Goal: Task Accomplishment & Management: Use online tool/utility

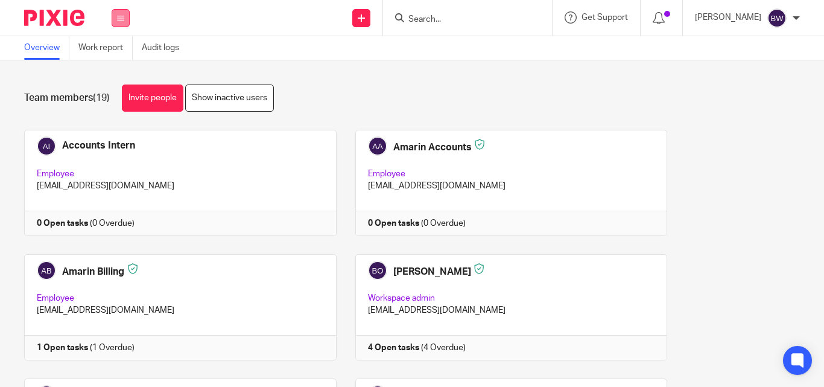
click at [127, 22] on button at bounding box center [121, 18] width 18 height 18
click at [116, 107] on link "Team" at bounding box center [114, 109] width 21 height 8
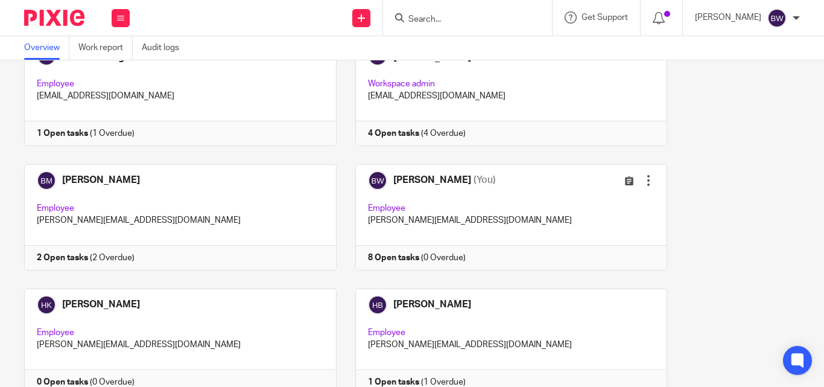
scroll to position [225, 0]
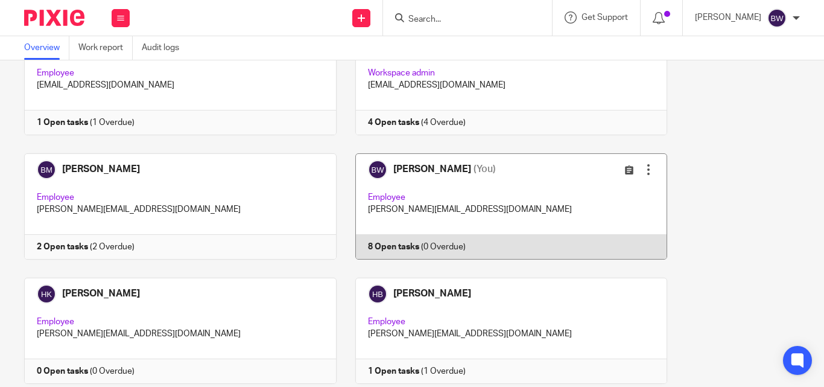
click at [518, 194] on link at bounding box center [502, 206] width 331 height 106
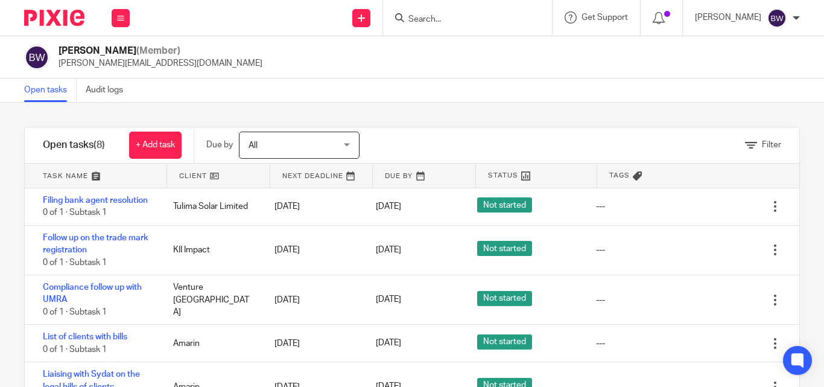
drag, startPoint x: 806, startPoint y: 173, endPoint x: 813, endPoint y: 204, distance: 31.5
click at [813, 204] on div "Filter tasks Only show tasks matching all of these conditions 1 Client name Is …" at bounding box center [412, 245] width 824 height 284
click at [365, 19] on icon at bounding box center [361, 17] width 7 height 7
click at [364, 68] on link "Create task" at bounding box center [363, 73] width 84 height 17
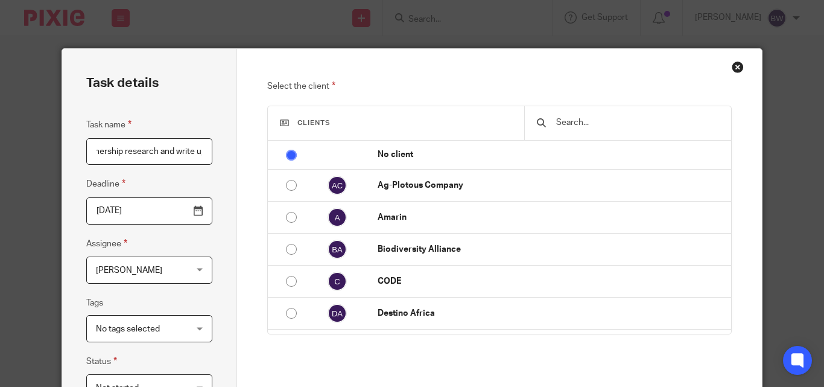
scroll to position [0, 41]
type input "MoU partnership research and write up"
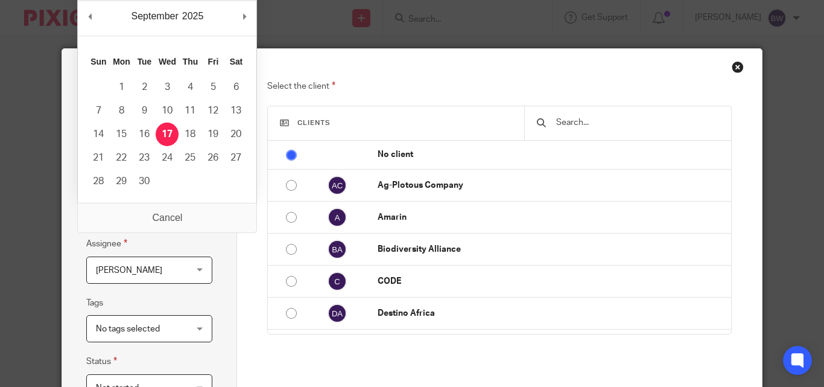
click at [194, 216] on input "[DATE]" at bounding box center [149, 210] width 126 height 27
type input "2025-09-18"
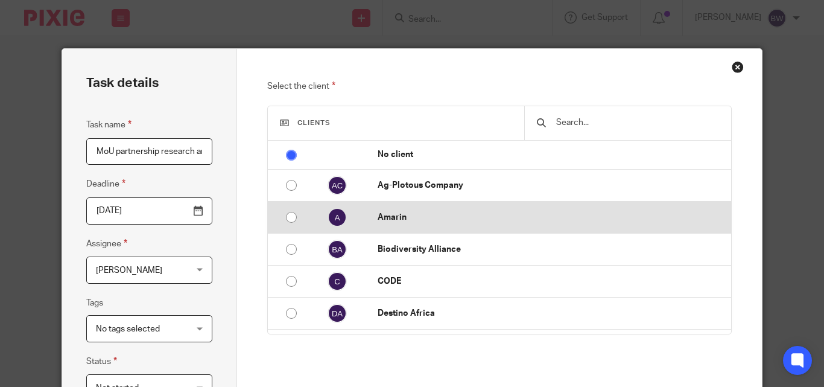
click at [489, 218] on p "Amarin" at bounding box center [552, 217] width 348 height 12
radio input "false"
radio input "true"
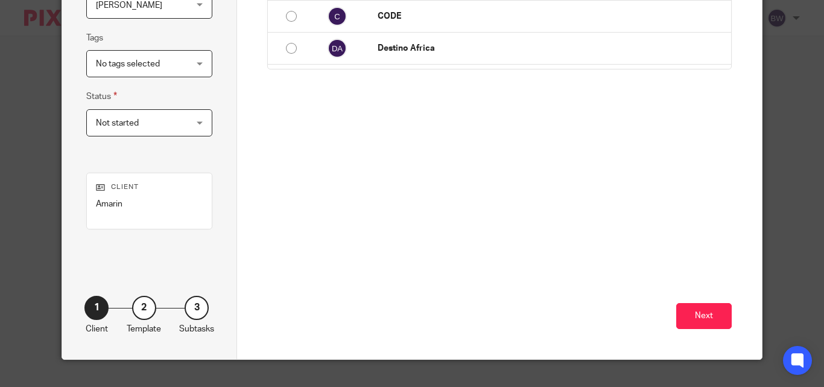
scroll to position [286, 0]
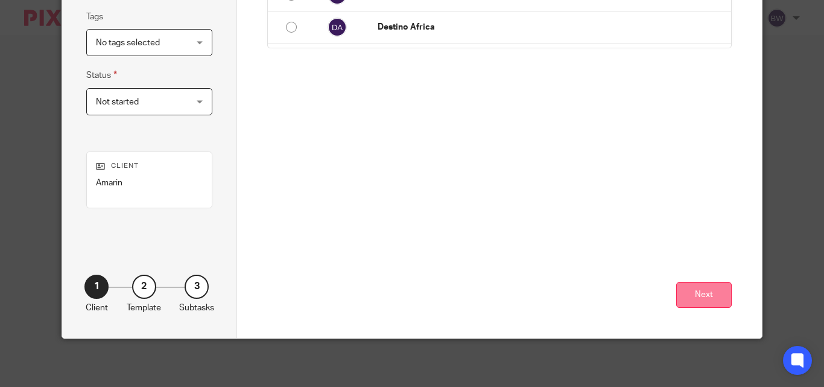
click at [701, 292] on button "Next" at bounding box center [704, 295] width 56 height 26
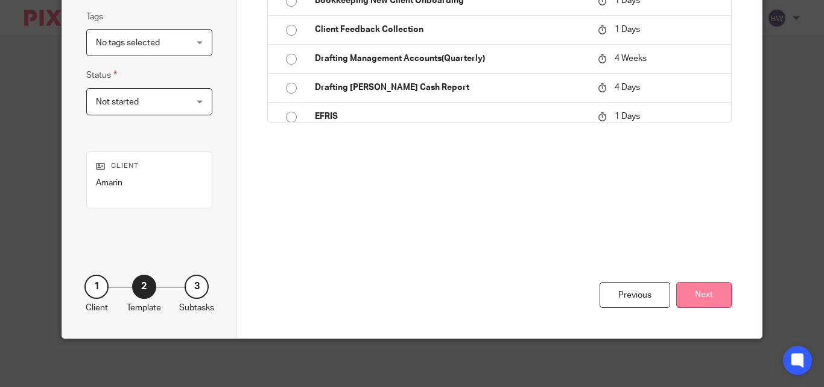
click at [690, 296] on button "Next" at bounding box center [704, 295] width 56 height 26
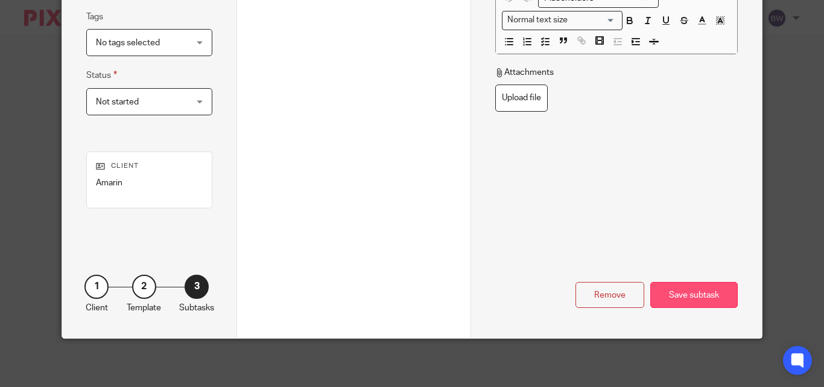
click at [716, 284] on div "Save subtask" at bounding box center [693, 295] width 87 height 26
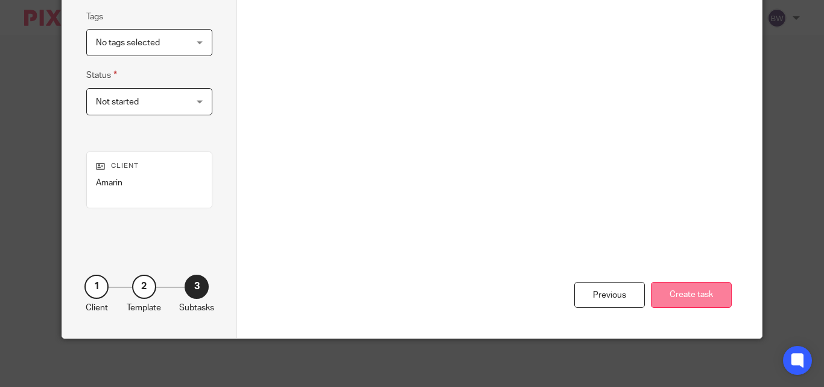
click at [713, 297] on button "Create task" at bounding box center [691, 295] width 81 height 26
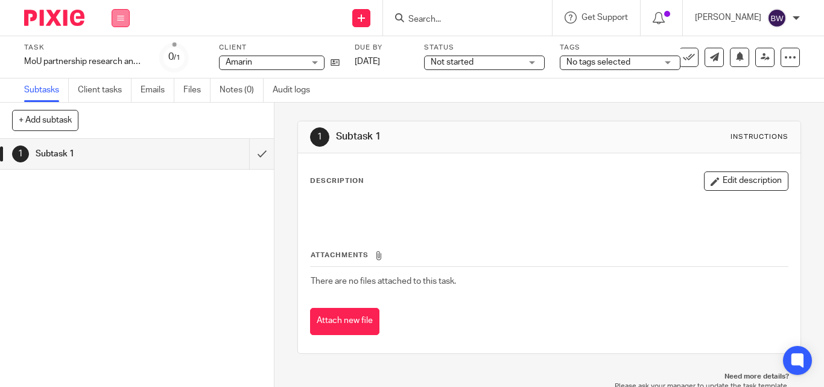
click at [116, 20] on button at bounding box center [121, 18] width 18 height 18
